Goal: Find specific page/section: Find specific page/section

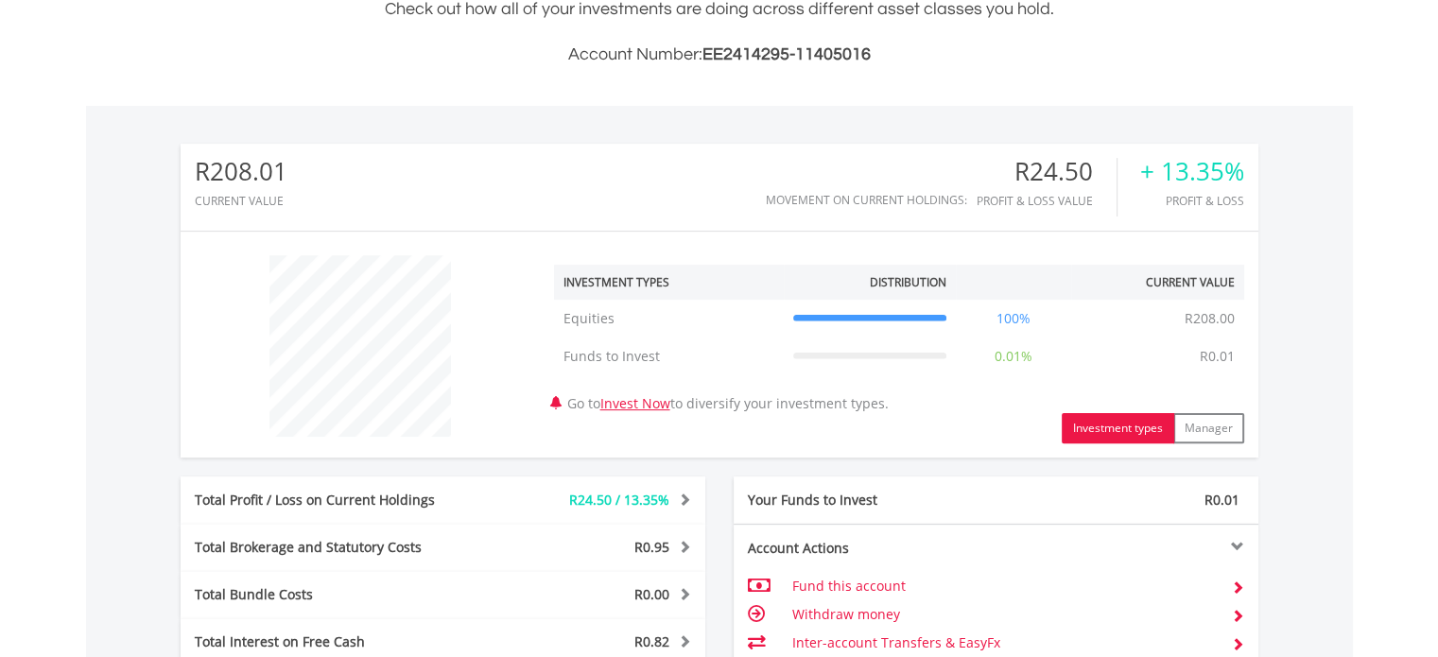
scroll to position [467, 0]
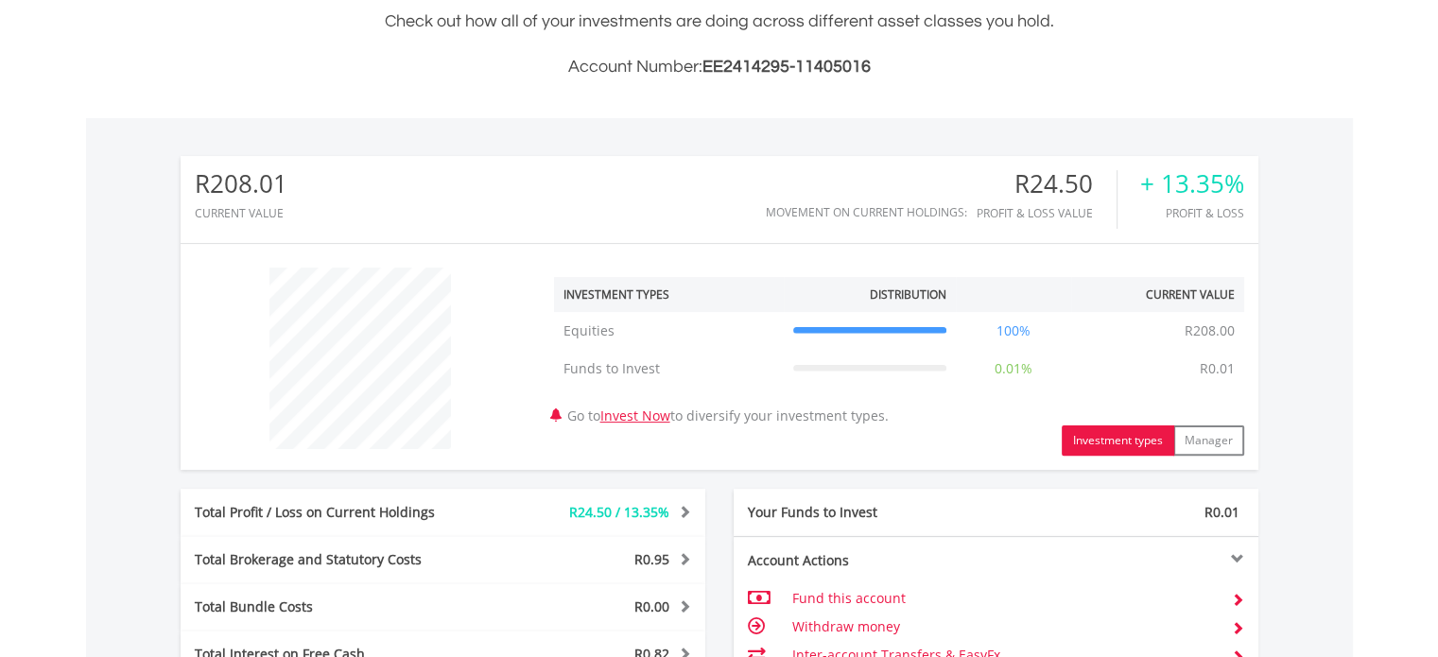
click at [881, 369] on icon at bounding box center [870, 369] width 154 height 0
drag, startPoint x: 778, startPoint y: 323, endPoint x: 576, endPoint y: 307, distance: 202.9
click at [777, 323] on td "Equities" at bounding box center [669, 331] width 230 height 38
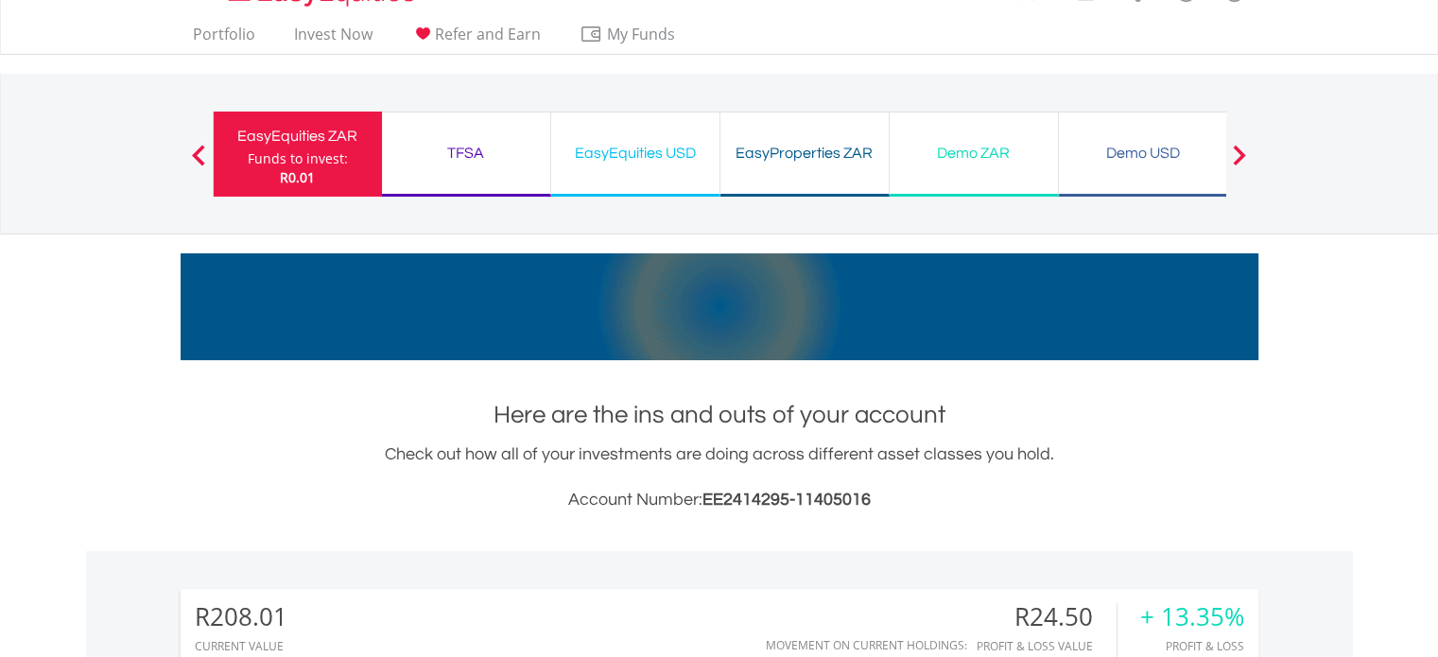
scroll to position [0, 0]
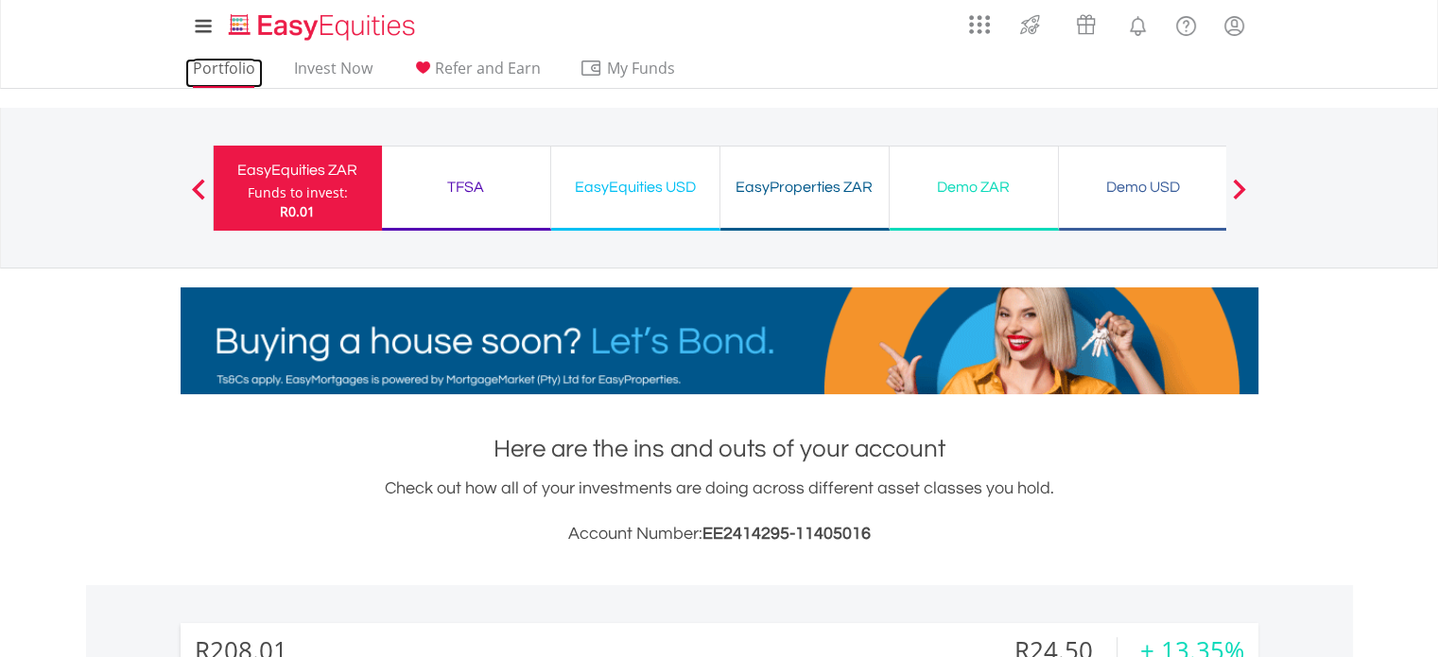
click at [208, 61] on link "Portfolio" at bounding box center [224, 73] width 78 height 29
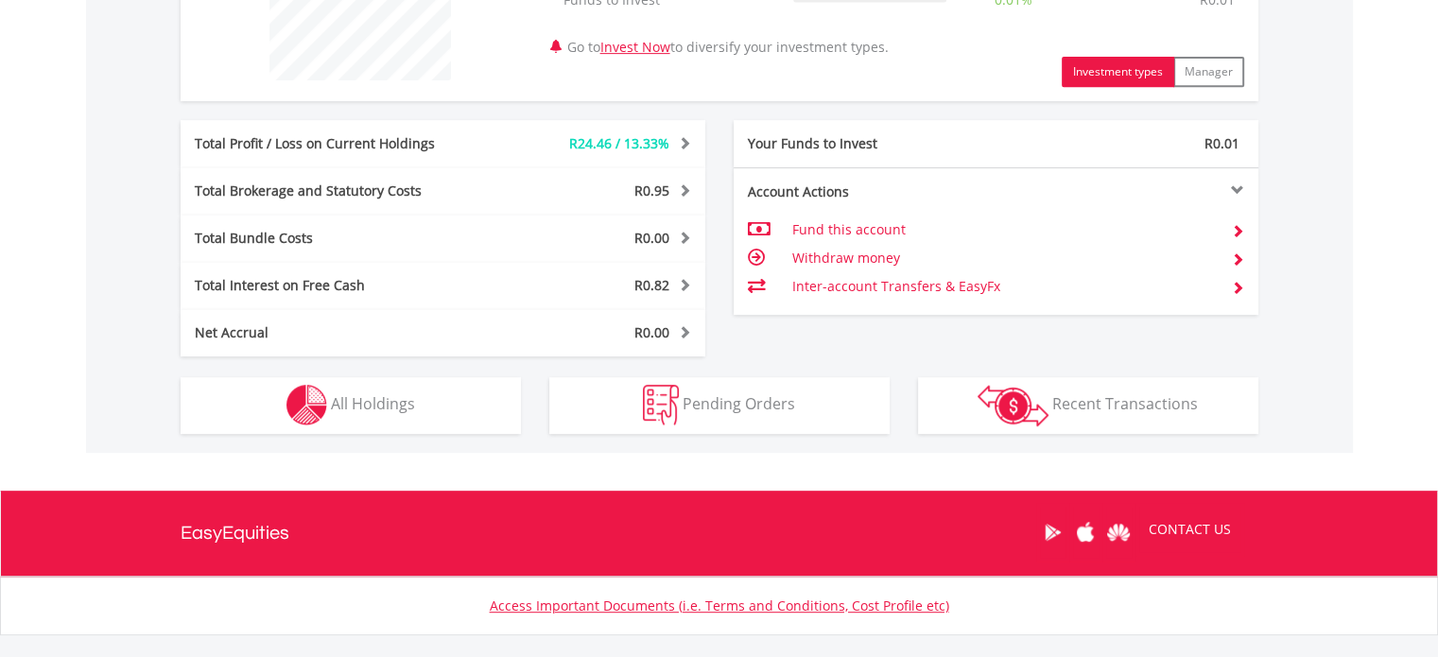
scroll to position [851, 0]
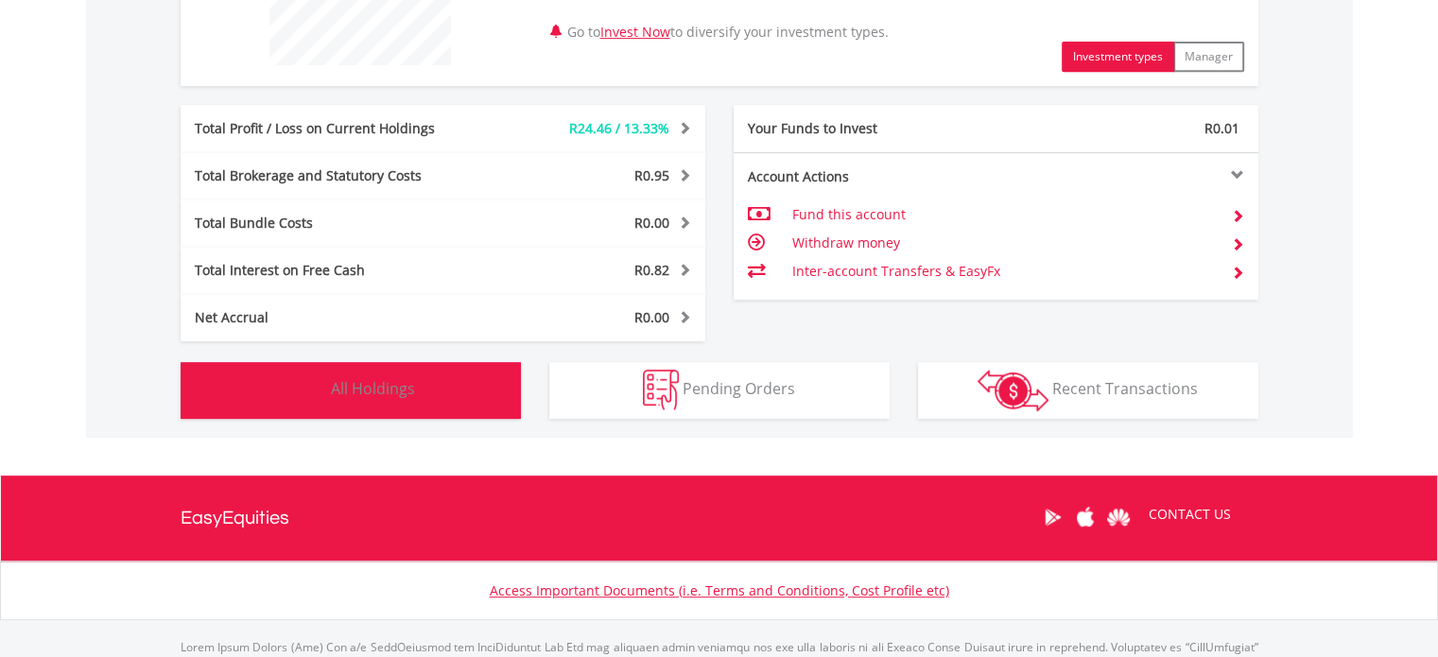
click at [405, 392] on span "All Holdings" at bounding box center [373, 388] width 84 height 21
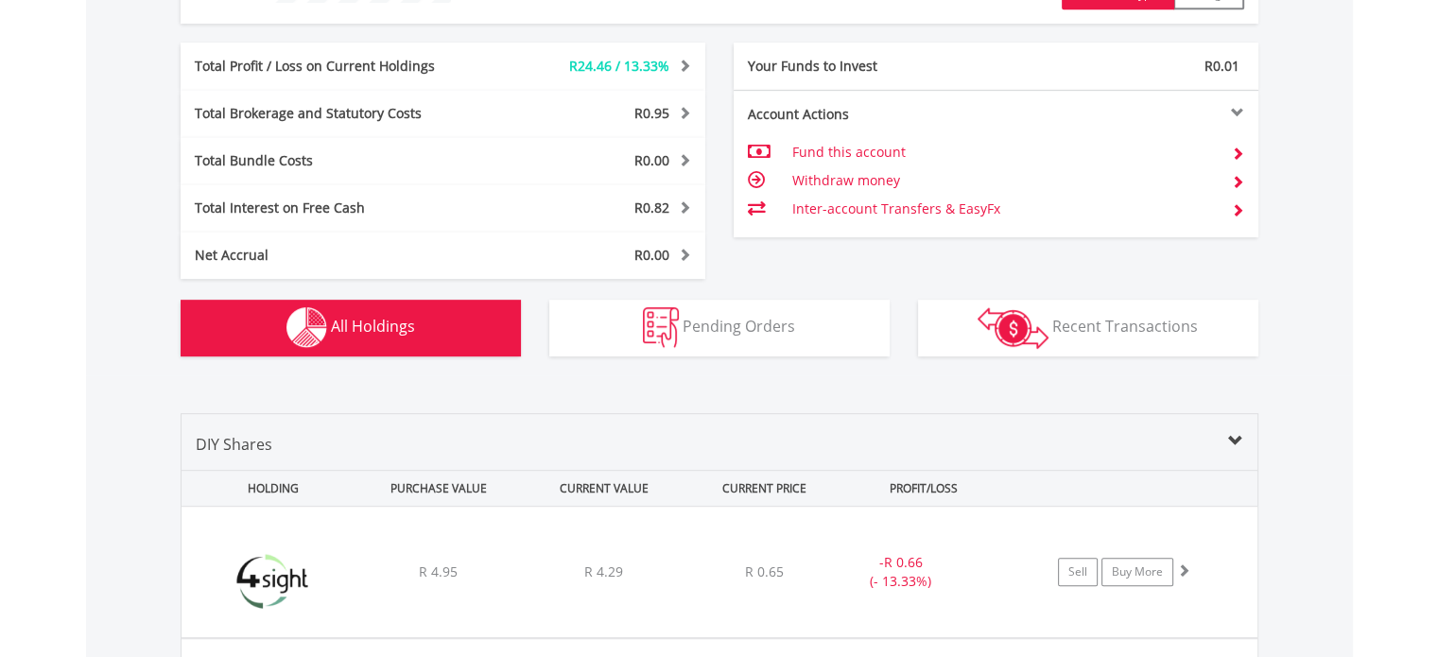
scroll to position [926, 0]
